Goal: Go to known website: Go to known website

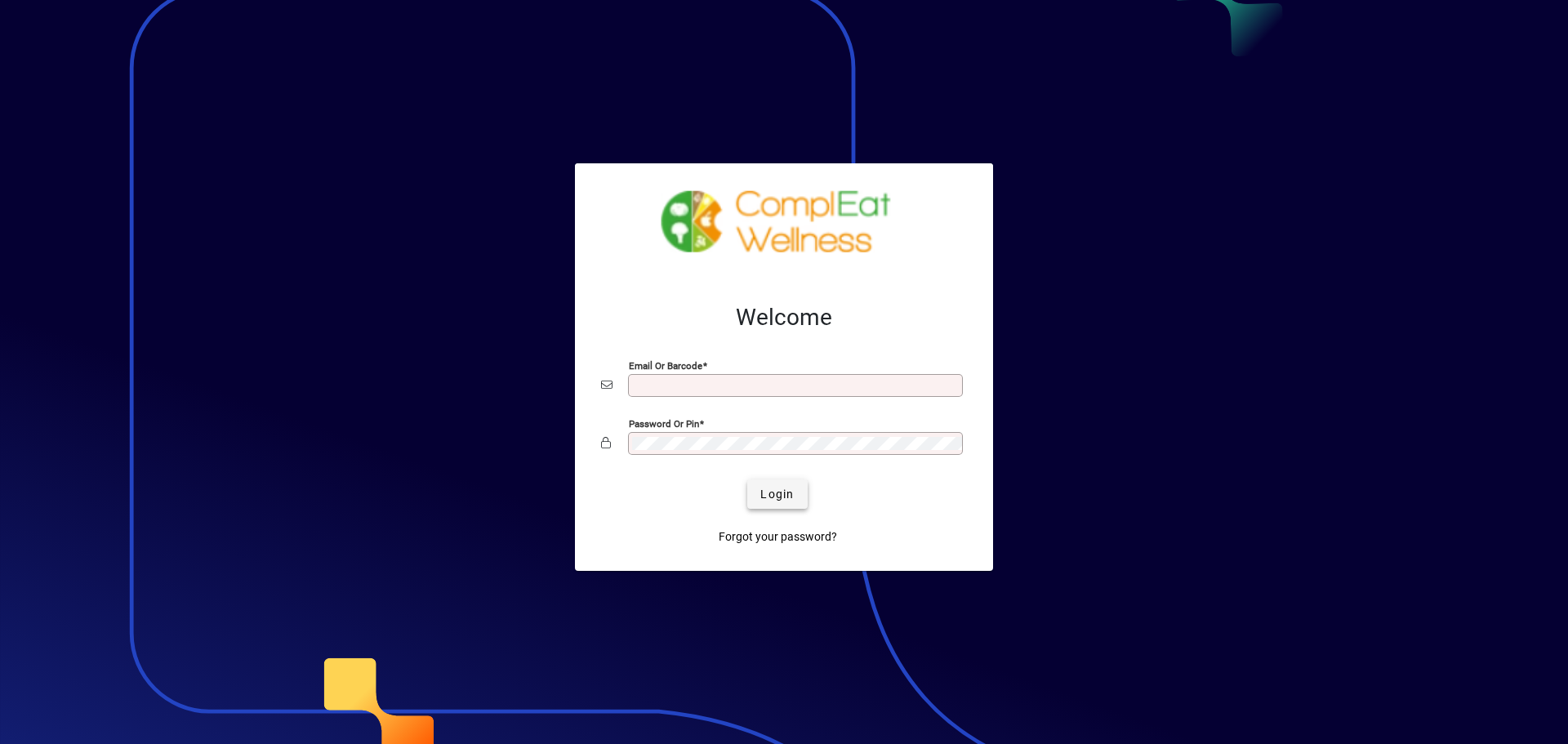
type input "**********"
click at [776, 483] on span "submit" at bounding box center [777, 493] width 60 height 40
